Goal: Transaction & Acquisition: Purchase product/service

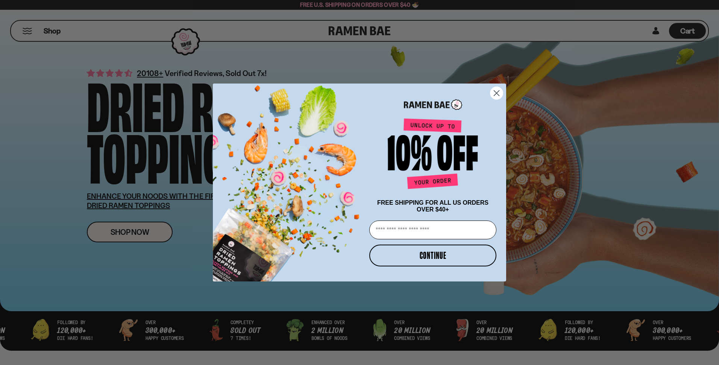
click at [496, 89] on circle "Close dialog" at bounding box center [496, 93] width 12 height 12
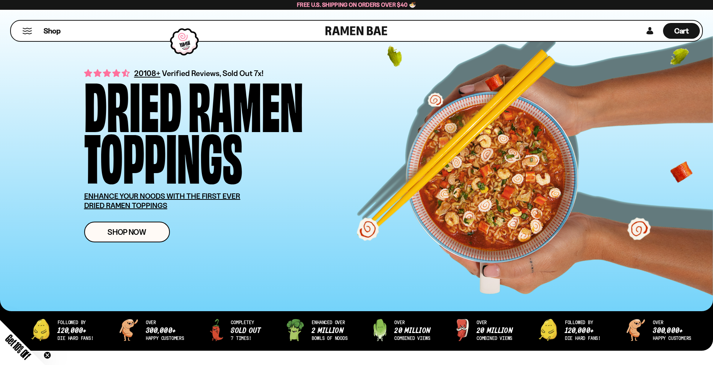
click at [413, 121] on div "20108+ Verified Reviews, Sold Out 7x! Dried Ramen Toppings ENHANCE YOUR NOODS W…" at bounding box center [368, 154] width 568 height 199
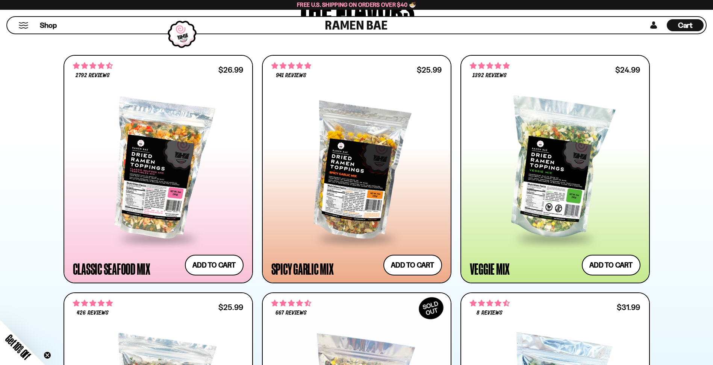
scroll to position [414, 0]
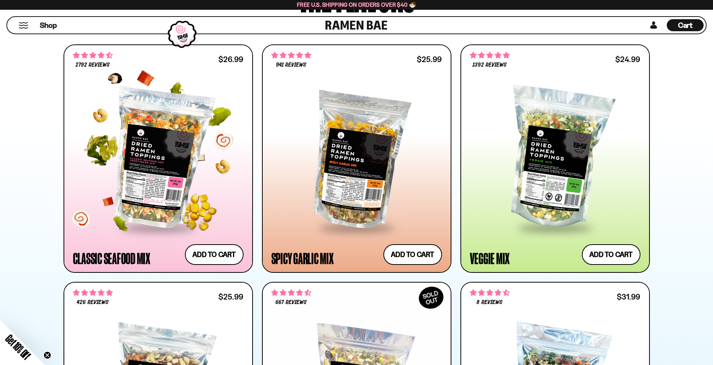
click at [190, 157] on div at bounding box center [158, 158] width 171 height 137
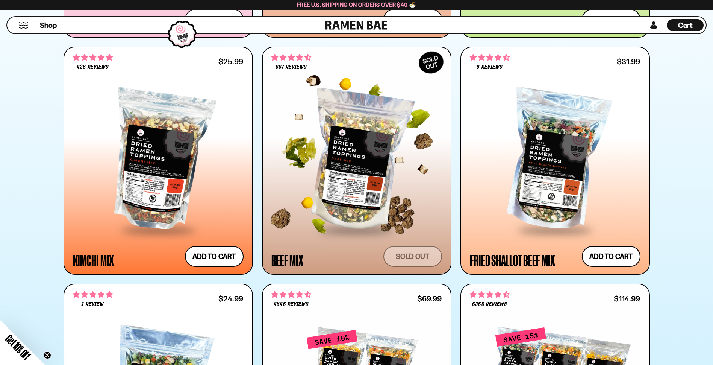
scroll to position [639, 0]
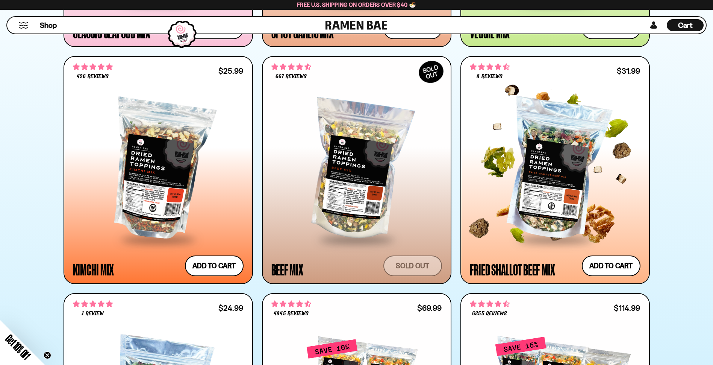
click at [551, 179] on div at bounding box center [555, 170] width 171 height 137
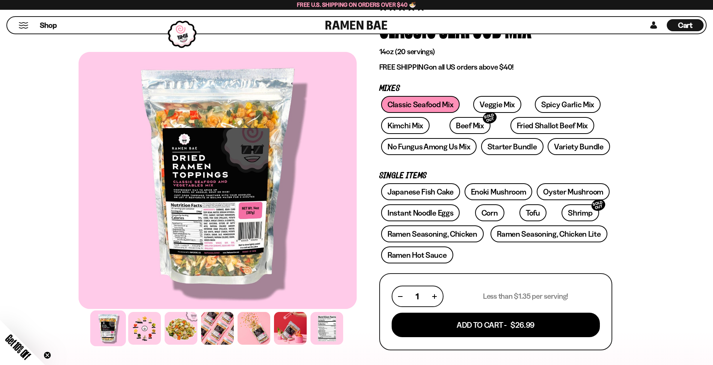
scroll to position [75, 0]
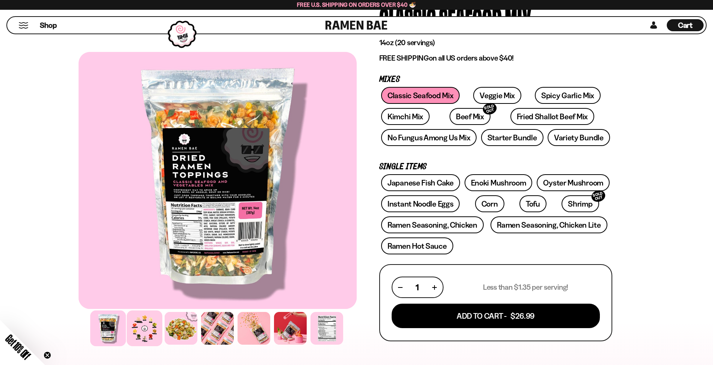
click at [149, 337] on div at bounding box center [145, 328] width 36 height 36
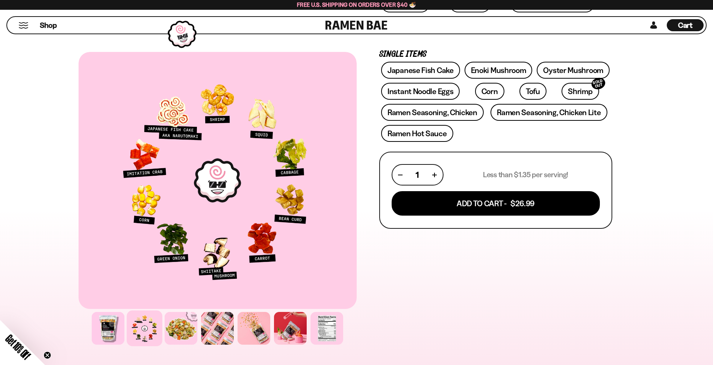
scroll to position [188, 0]
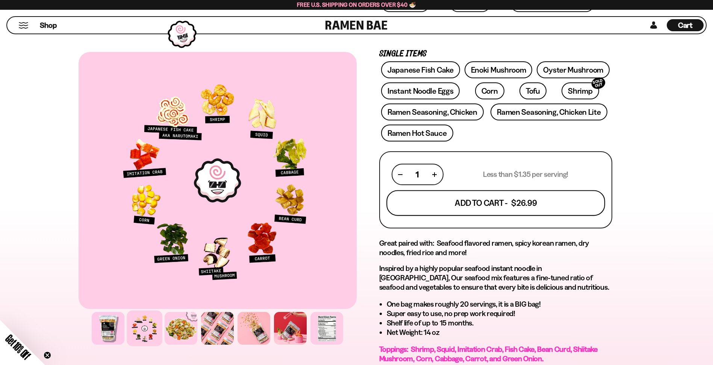
click at [540, 202] on button "Add To Cart - $26.99" at bounding box center [496, 203] width 219 height 26
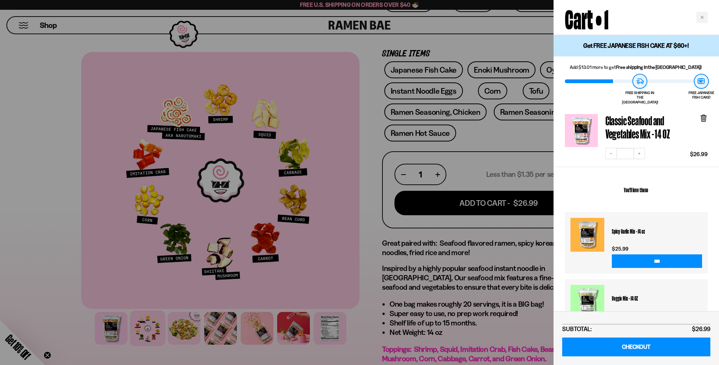
click at [371, 192] on div at bounding box center [359, 182] width 719 height 365
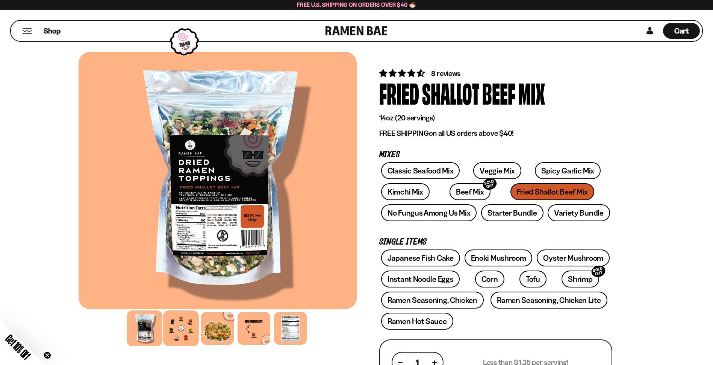
click at [186, 328] on div at bounding box center [181, 328] width 36 height 36
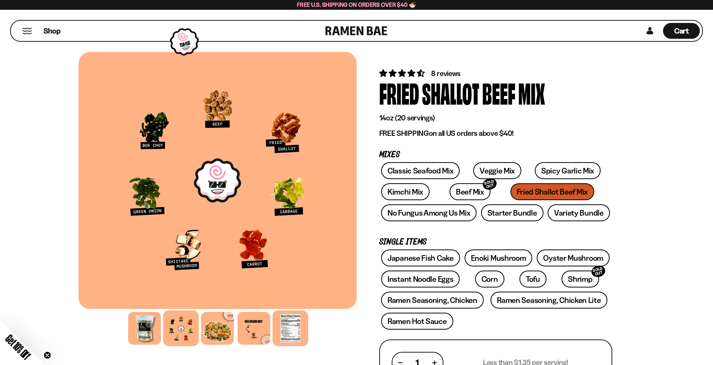
click at [283, 329] on div at bounding box center [291, 328] width 36 height 36
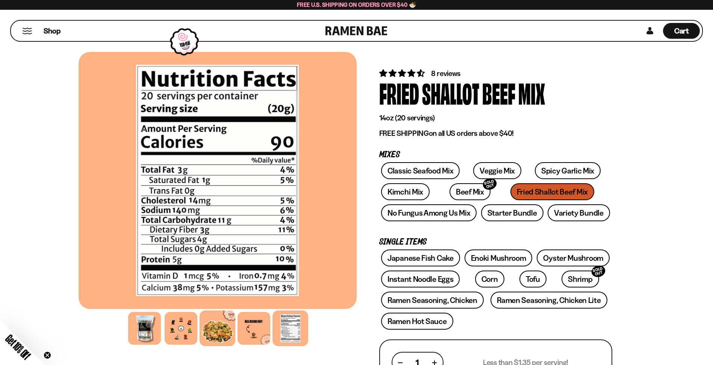
click at [223, 331] on div at bounding box center [218, 328] width 36 height 36
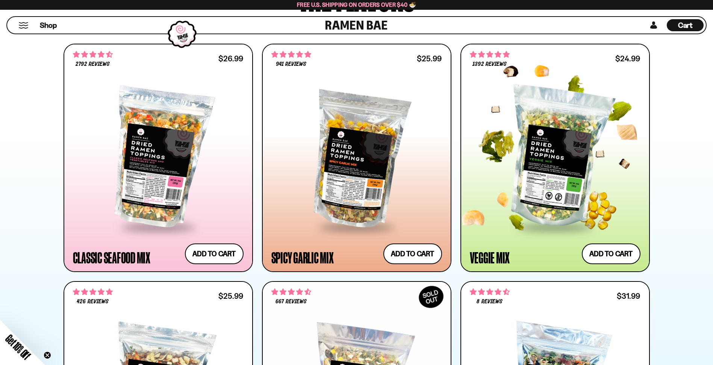
scroll to position [414, 0]
